Goal: Information Seeking & Learning: Learn about a topic

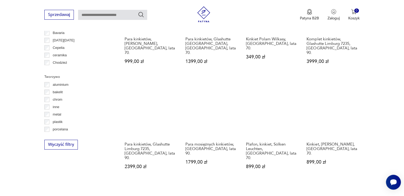
scroll to position [462, 0]
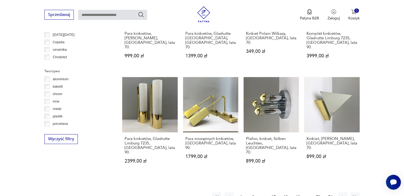
click at [294, 192] on button "19" at bounding box center [298, 197] width 10 height 10
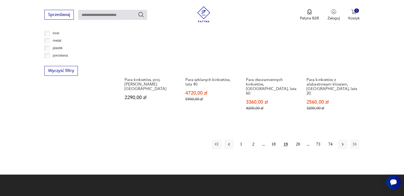
scroll to position [549, 0]
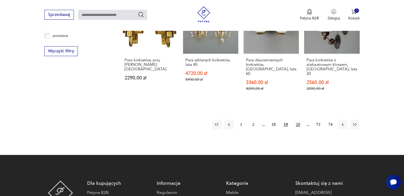
click at [298, 120] on button "20" at bounding box center [298, 125] width 10 height 10
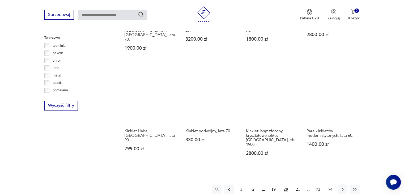
scroll to position [523, 0]
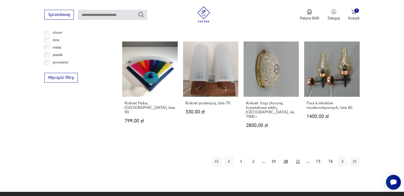
click at [299, 157] on button "21" at bounding box center [298, 162] width 10 height 10
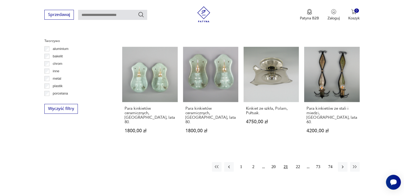
scroll to position [497, 0]
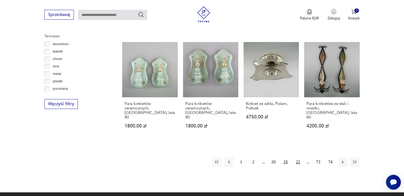
click at [296, 157] on button "22" at bounding box center [298, 162] width 10 height 10
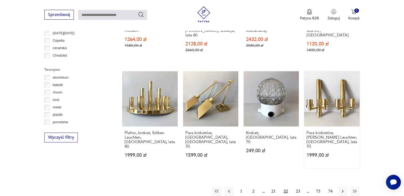
scroll to position [470, 0]
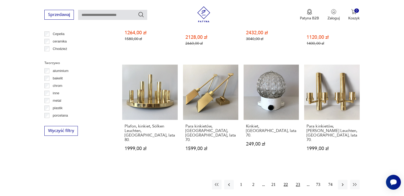
click at [299, 180] on button "23" at bounding box center [298, 185] width 10 height 10
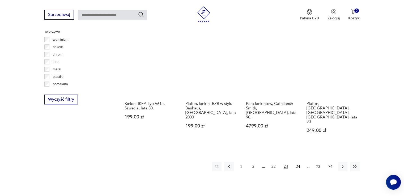
scroll to position [523, 0]
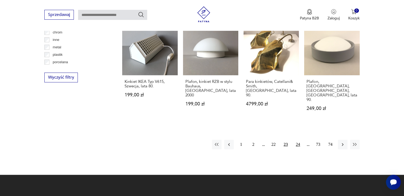
click at [296, 140] on button "24" at bounding box center [298, 145] width 10 height 10
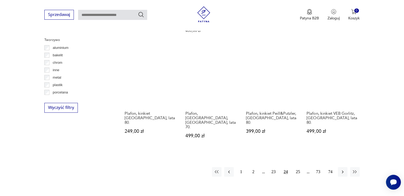
scroll to position [496, 0]
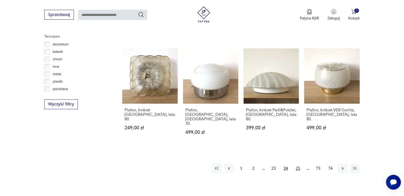
click at [297, 164] on button "25" at bounding box center [298, 169] width 10 height 10
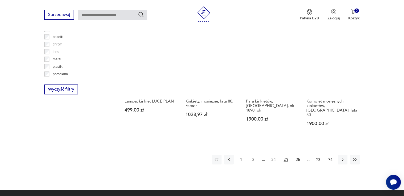
scroll to position [550, 0]
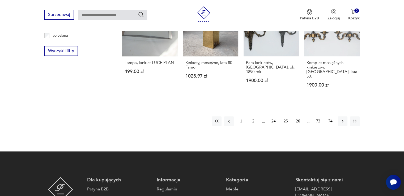
click at [296, 116] on button "26" at bounding box center [298, 121] width 10 height 10
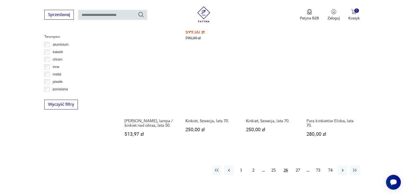
scroll to position [496, 0]
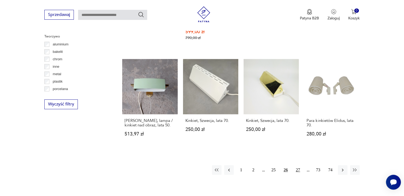
click at [301, 165] on button "27" at bounding box center [298, 170] width 10 height 10
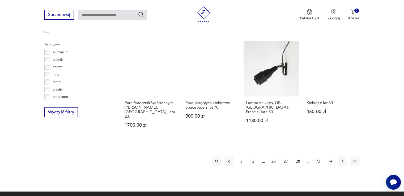
scroll to position [497, 0]
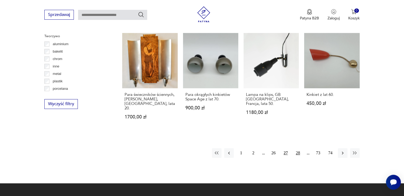
click at [296, 148] on button "28" at bounding box center [298, 153] width 10 height 10
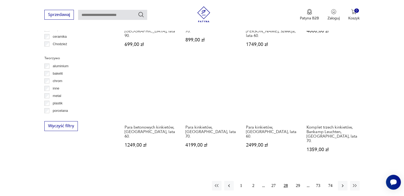
scroll to position [470, 0]
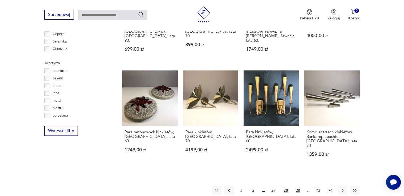
click at [295, 186] on button "29" at bounding box center [298, 191] width 10 height 10
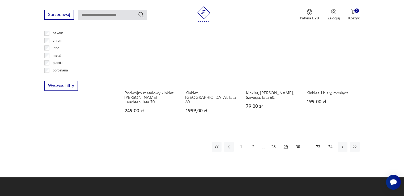
scroll to position [523, 0]
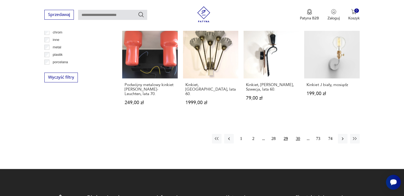
click at [300, 134] on button "30" at bounding box center [298, 139] width 10 height 10
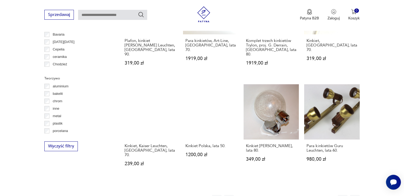
scroll to position [470, 0]
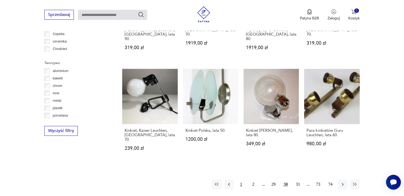
click at [239, 179] on button "1" at bounding box center [241, 184] width 10 height 10
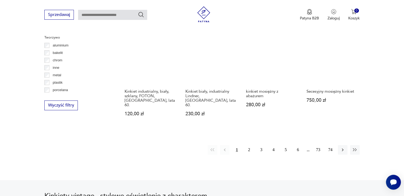
scroll to position [497, 0]
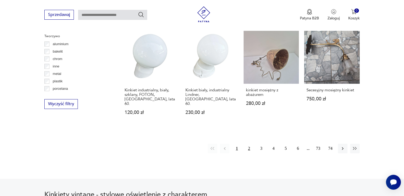
click at [249, 144] on button "2" at bounding box center [249, 149] width 10 height 10
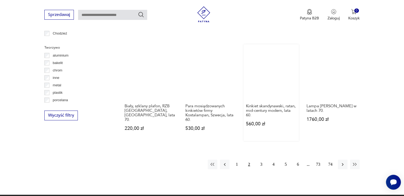
scroll to position [496, 0]
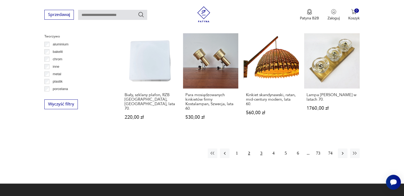
click at [262, 154] on button "3" at bounding box center [261, 153] width 10 height 10
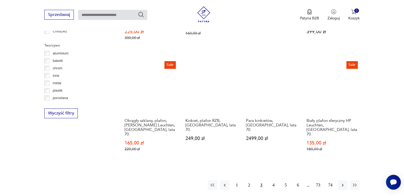
scroll to position [523, 0]
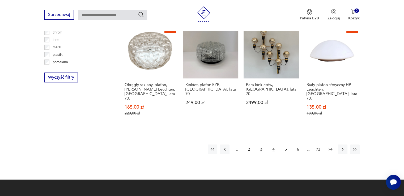
click at [272, 144] on button "4" at bounding box center [274, 149] width 10 height 10
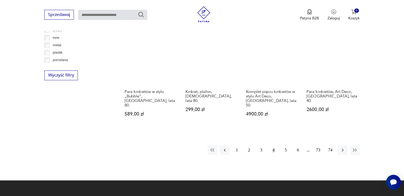
scroll to position [549, 0]
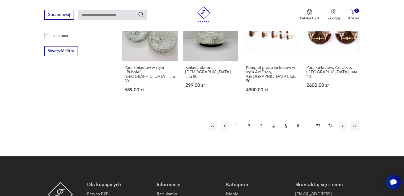
click at [283, 121] on button "5" at bounding box center [286, 126] width 10 height 10
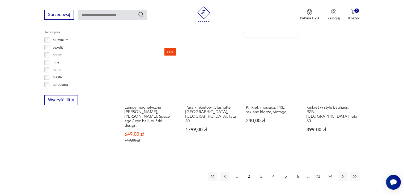
scroll to position [523, 0]
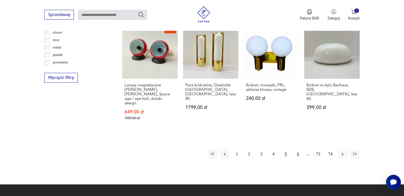
click at [298, 149] on button "6" at bounding box center [298, 154] width 10 height 10
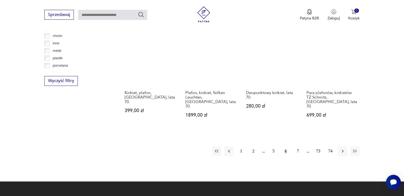
scroll to position [523, 0]
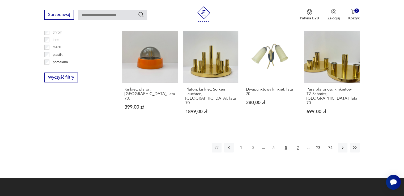
click at [299, 143] on button "7" at bounding box center [298, 148] width 10 height 10
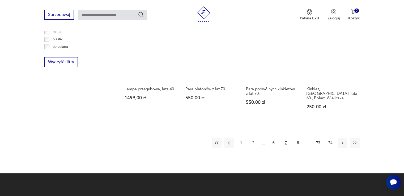
scroll to position [549, 0]
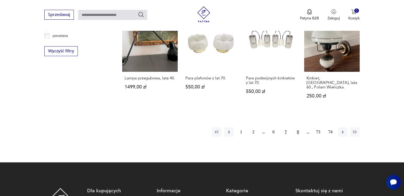
click at [296, 127] on button "8" at bounding box center [298, 132] width 10 height 10
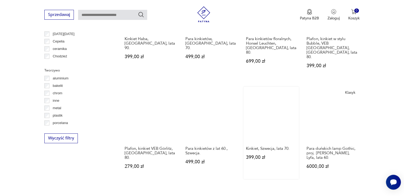
scroll to position [549, 0]
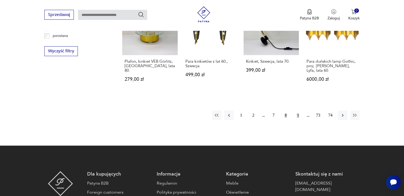
click at [298, 110] on button "9" at bounding box center [298, 115] width 10 height 10
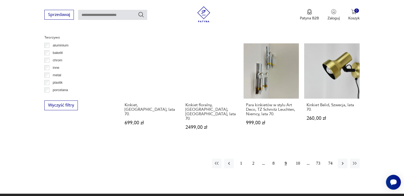
scroll to position [496, 0]
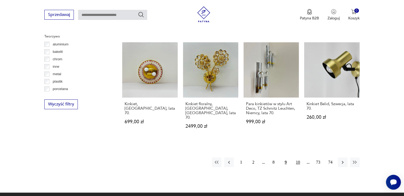
click at [299, 157] on button "10" at bounding box center [298, 162] width 10 height 10
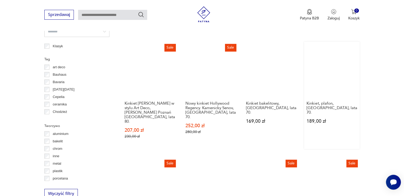
scroll to position [497, 0]
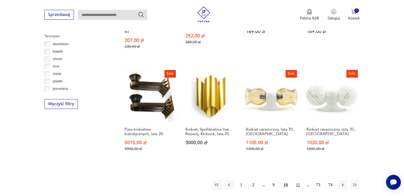
click at [295, 180] on button "11" at bounding box center [298, 185] width 10 height 10
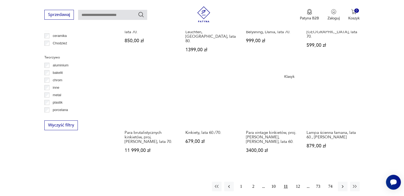
scroll to position [496, 0]
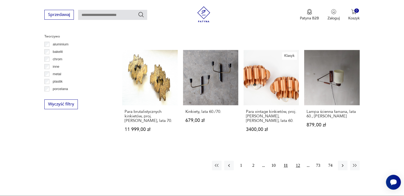
click at [296, 161] on button "12" at bounding box center [298, 166] width 10 height 10
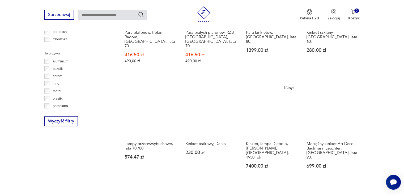
scroll to position [470, 0]
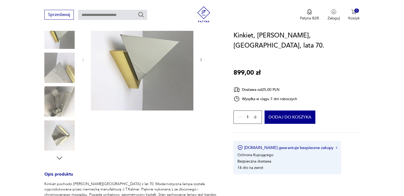
click at [199, 59] on icon "button" at bounding box center [201, 60] width 5 height 5
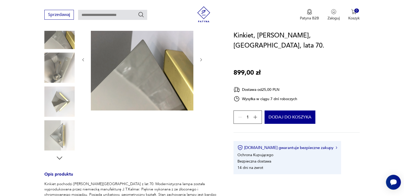
click at [199, 59] on icon "button" at bounding box center [201, 60] width 5 height 5
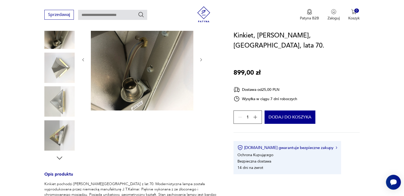
click at [199, 59] on icon "button" at bounding box center [201, 60] width 5 height 5
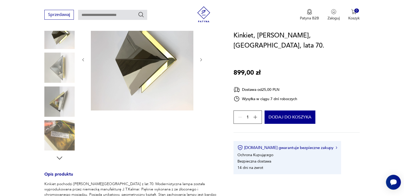
click at [199, 59] on icon "button" at bounding box center [201, 60] width 5 height 5
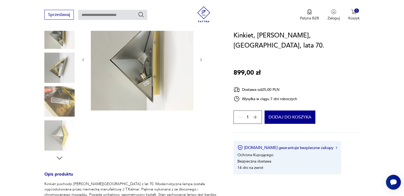
click at [199, 59] on icon "button" at bounding box center [201, 60] width 5 height 5
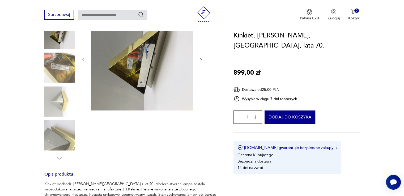
click at [199, 59] on icon "button" at bounding box center [201, 60] width 5 height 5
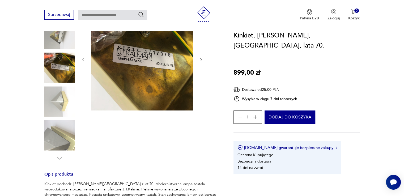
click at [199, 59] on icon "button" at bounding box center [201, 60] width 5 height 5
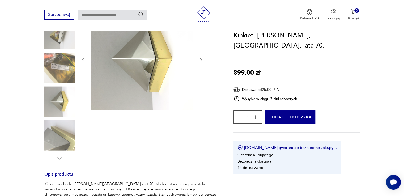
click at [199, 59] on icon "button" at bounding box center [201, 60] width 5 height 5
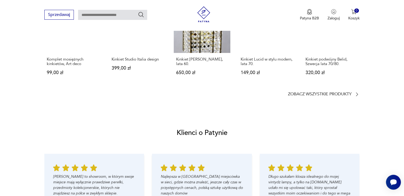
scroll to position [372, 0]
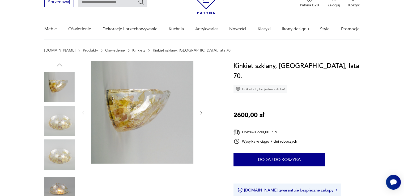
click at [203, 112] on icon "button" at bounding box center [201, 113] width 5 height 5
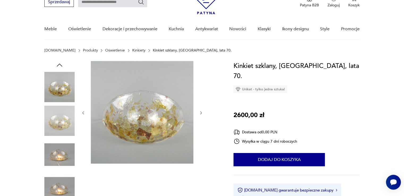
click at [203, 112] on icon "button" at bounding box center [201, 113] width 5 height 5
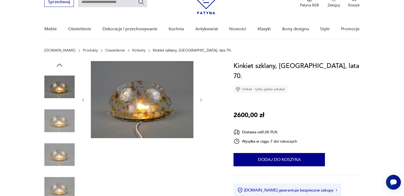
click at [203, 112] on div at bounding box center [142, 100] width 122 height 78
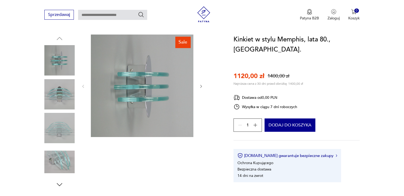
click at [201, 85] on icon "button" at bounding box center [201, 86] width 5 height 5
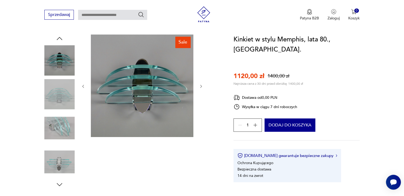
click at [201, 85] on icon "button" at bounding box center [201, 86] width 5 height 5
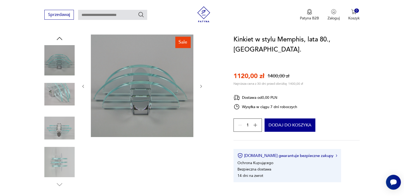
click at [201, 85] on icon "button" at bounding box center [201, 86] width 5 height 5
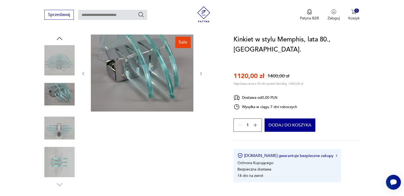
click at [201, 85] on div at bounding box center [142, 74] width 122 height 78
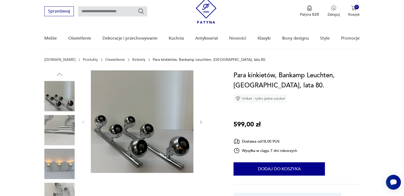
scroll to position [53, 0]
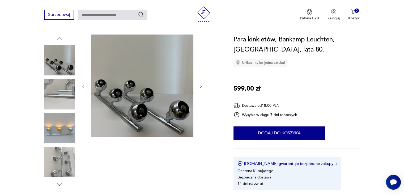
click at [62, 130] on img at bounding box center [59, 128] width 30 height 30
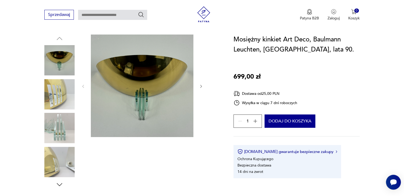
click at [59, 94] on img at bounding box center [59, 94] width 30 height 30
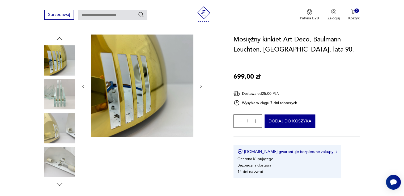
click at [55, 97] on img at bounding box center [59, 94] width 30 height 30
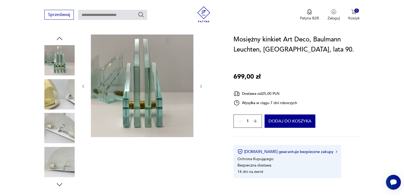
click at [56, 94] on img at bounding box center [59, 94] width 30 height 30
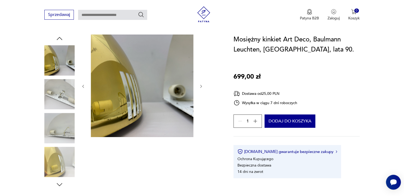
click at [57, 96] on img at bounding box center [59, 94] width 30 height 30
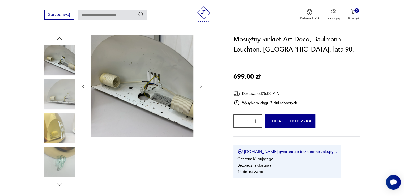
click at [57, 119] on img at bounding box center [59, 128] width 30 height 30
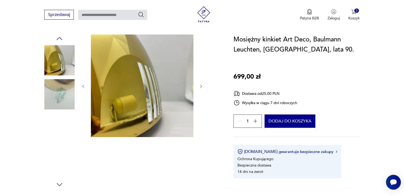
click at [56, 140] on img at bounding box center [59, 128] width 30 height 30
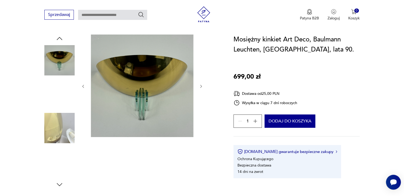
click at [55, 161] on img at bounding box center [59, 162] width 30 height 30
